Goal: Task Accomplishment & Management: Manage account settings

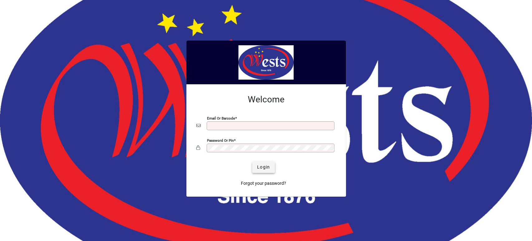
type input "**********"
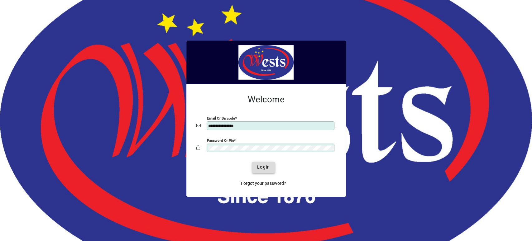
click at [267, 167] on span "Login" at bounding box center [263, 167] width 13 height 7
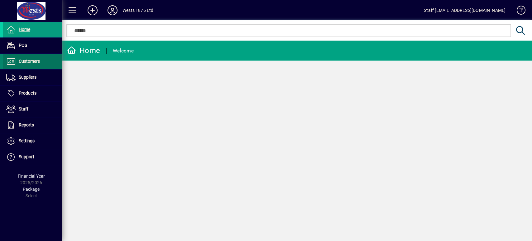
click at [53, 63] on span at bounding box center [32, 61] width 59 height 15
